Goal: Book appointment/travel/reservation

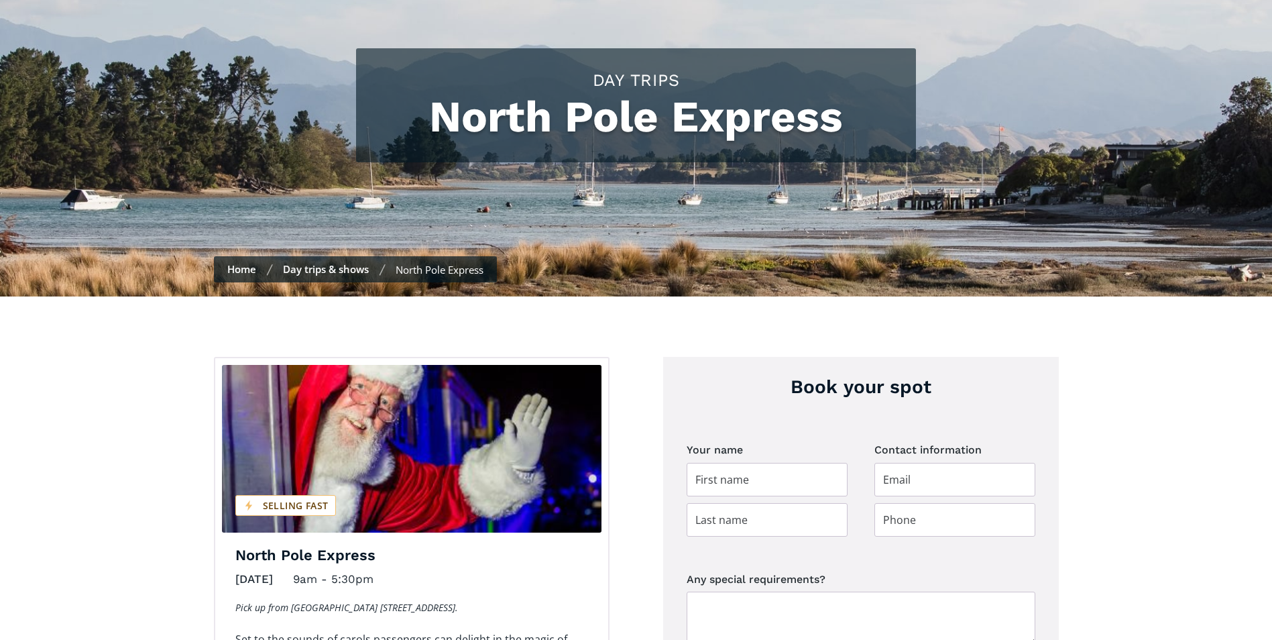
scroll to position [201, 0]
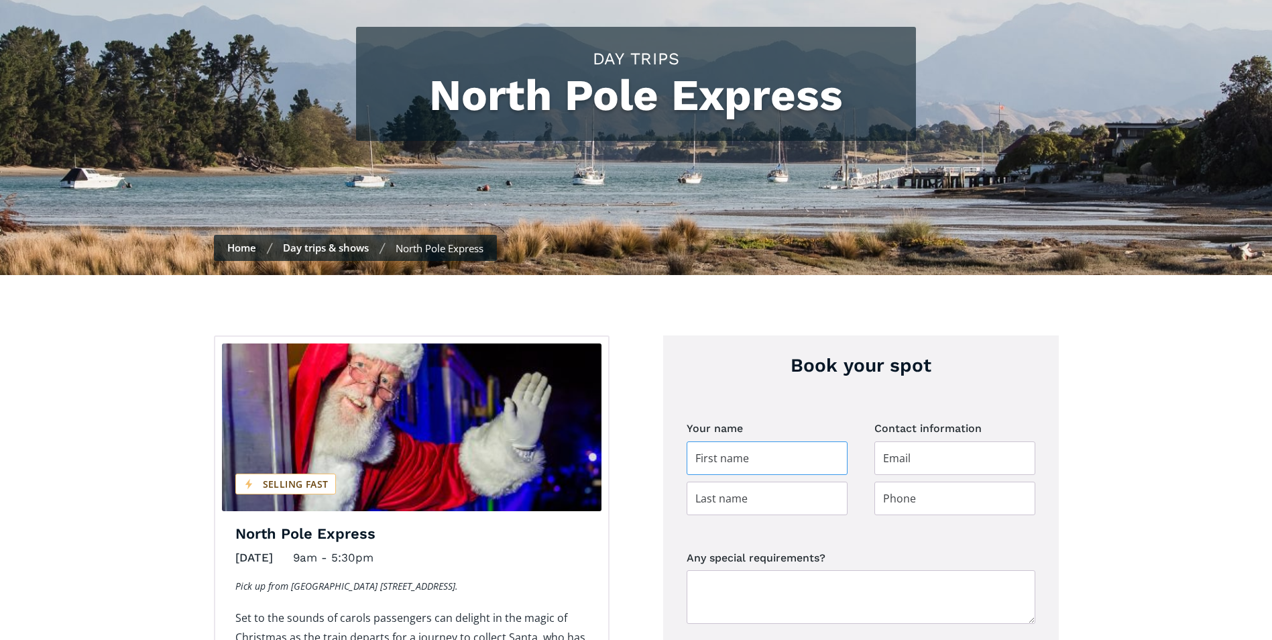
click at [697, 441] on input "Day trip booking" at bounding box center [767, 458] width 161 height 34
type input "[PERSON_NAME]"
type input "[EMAIL_ADDRESS][DOMAIN_NAME]"
type input "0211058951"
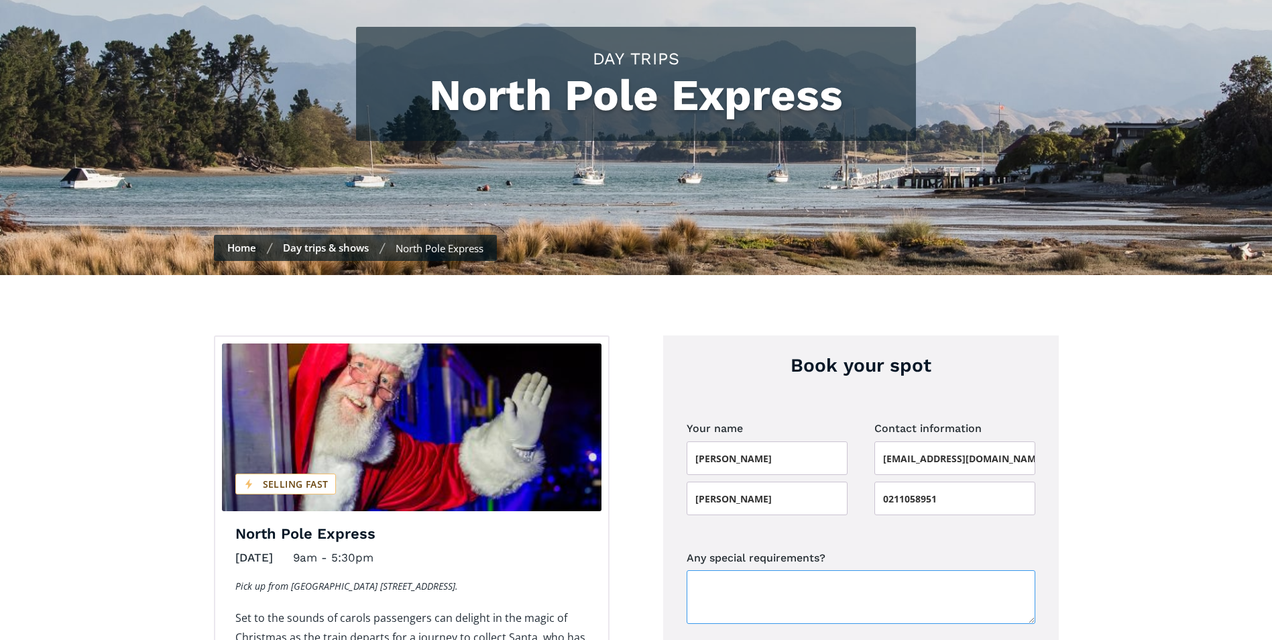
click at [701, 570] on textarea "Any special requirements?" at bounding box center [861, 597] width 349 height 54
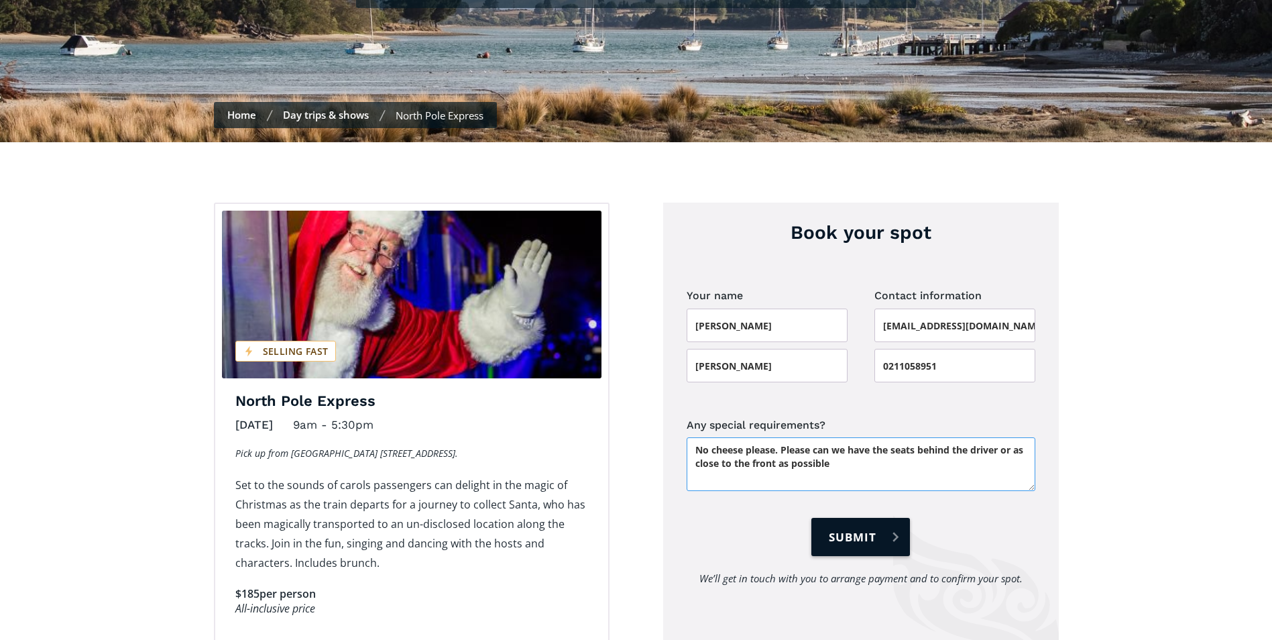
scroll to position [335, 0]
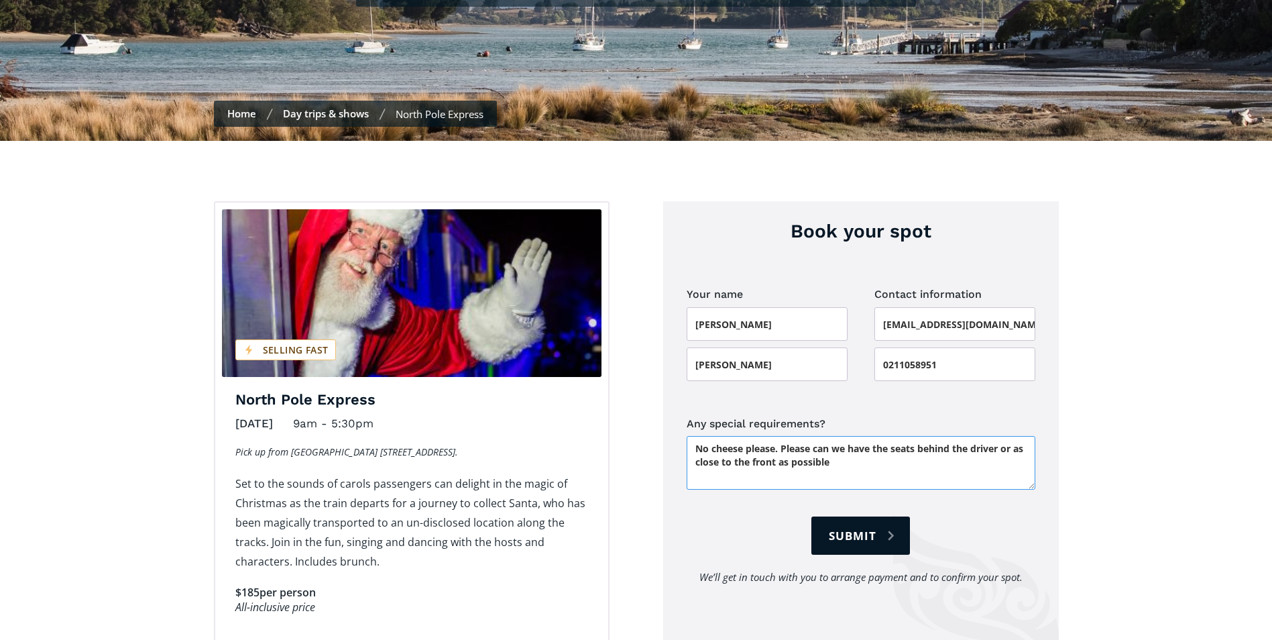
click at [706, 457] on textarea "No cheese please. Please can we have the seats behind the driver or as close to…" at bounding box center [861, 463] width 349 height 54
click at [852, 436] on textarea "No cheese please. Please can we have the seats behind the driver or as close to…" at bounding box center [861, 463] width 349 height 54
click at [1009, 445] on textarea "No cheese please. Please can we have the seats behind the driver or as close to…" at bounding box center [861, 463] width 349 height 54
drag, startPoint x: 1027, startPoint y: 443, endPoint x: 1113, endPoint y: 370, distance: 112.3
click at [1057, 428] on div "Book your spot There is limited availability for this event. Please give us cal…" at bounding box center [861, 423] width 396 height 445
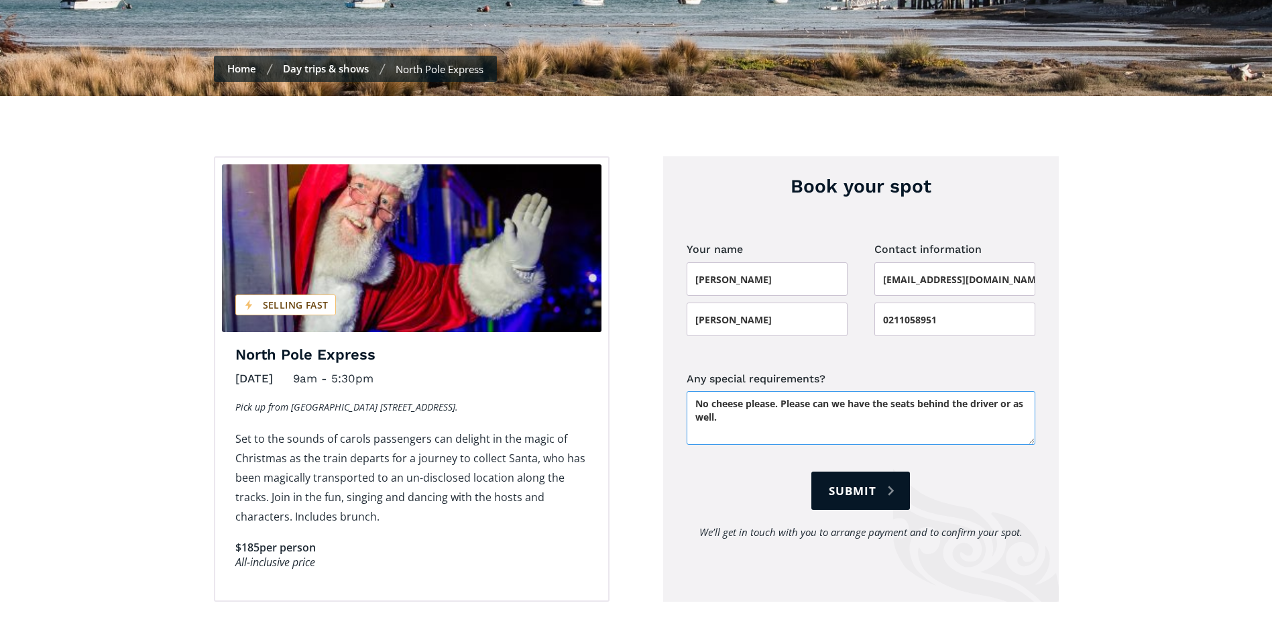
scroll to position [402, 0]
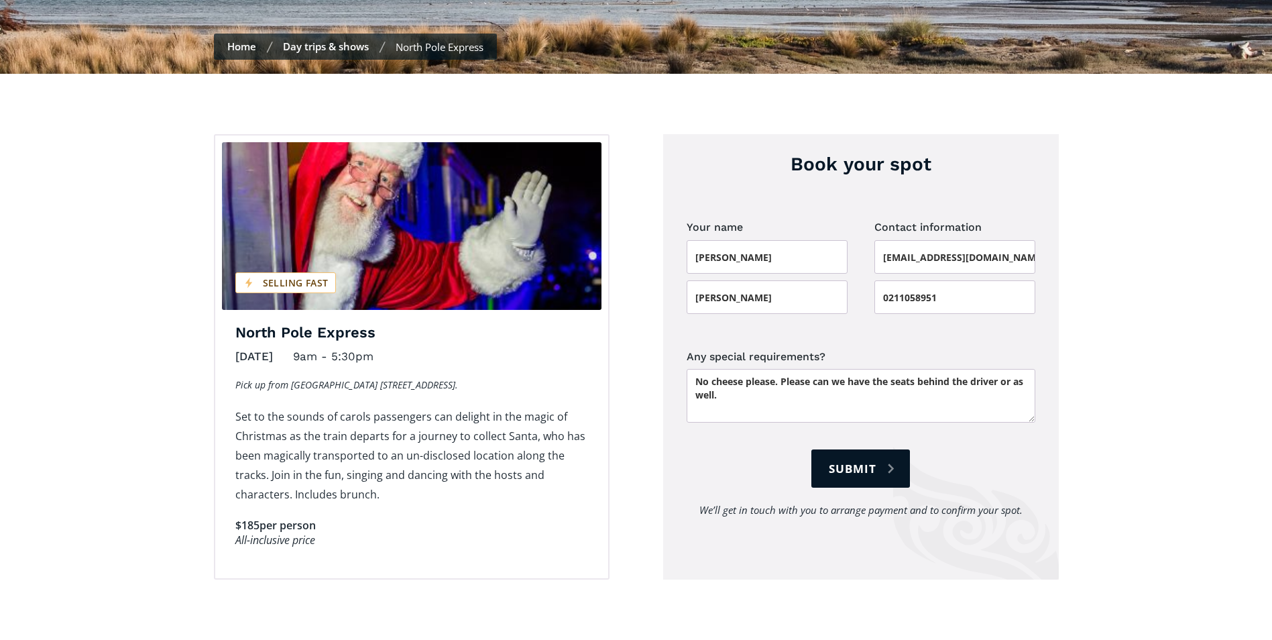
drag, startPoint x: 950, startPoint y: 382, endPoint x: 1092, endPoint y: 268, distance: 182.1
click at [1092, 268] on div "Book your spot There is limited availability for this event. Please give us cal…" at bounding box center [636, 357] width 1272 height 566
click at [724, 372] on textarea "No cheese please. Please can we have the seats behind the driver or as well." at bounding box center [861, 396] width 349 height 54
drag, startPoint x: 1009, startPoint y: 372, endPoint x: 1033, endPoint y: 375, distance: 23.6
click at [1033, 375] on textarea "No cheese please for me. Please can we have the seats behind the driver or as c…" at bounding box center [861, 396] width 349 height 54
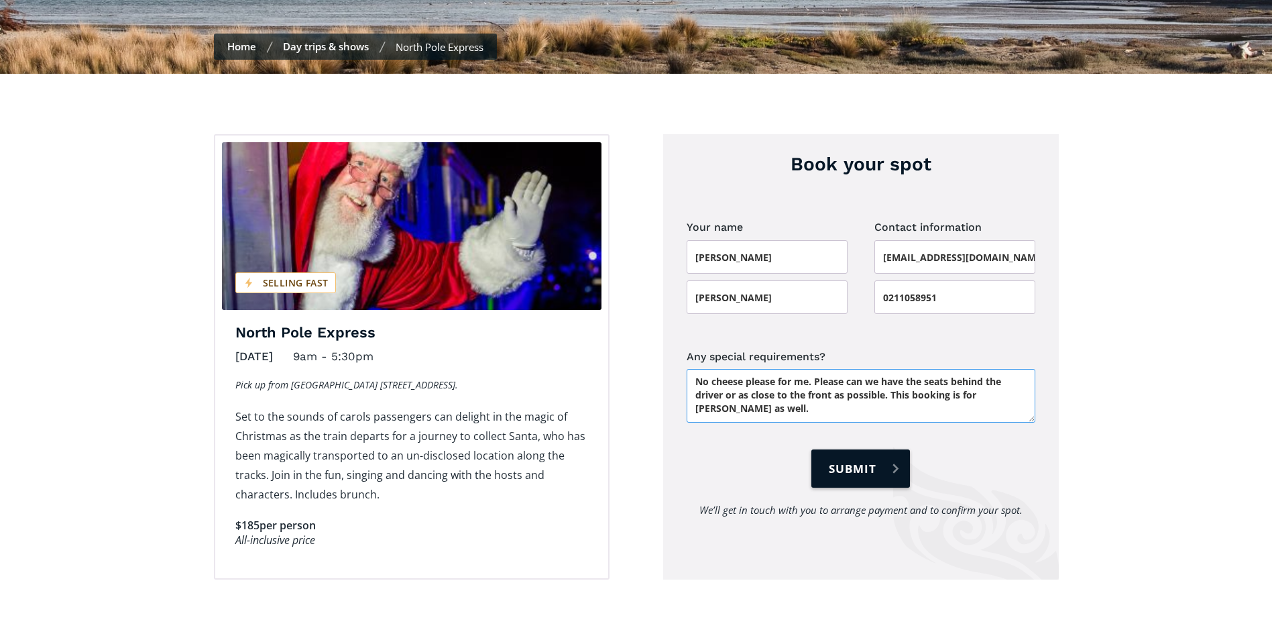
type textarea "No cheese please for me. Please can we have the seats behind the driver or as c…"
click at [860, 449] on input "Submit" at bounding box center [860, 468] width 98 height 38
type input "Please wait..."
